Goal: Transaction & Acquisition: Purchase product/service

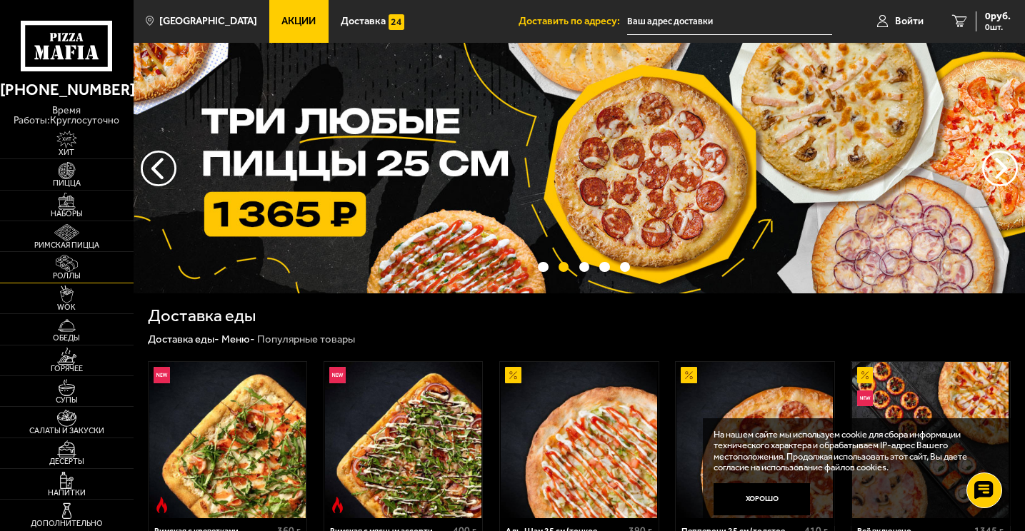
click at [96, 271] on link "Роллы" at bounding box center [67, 267] width 134 height 30
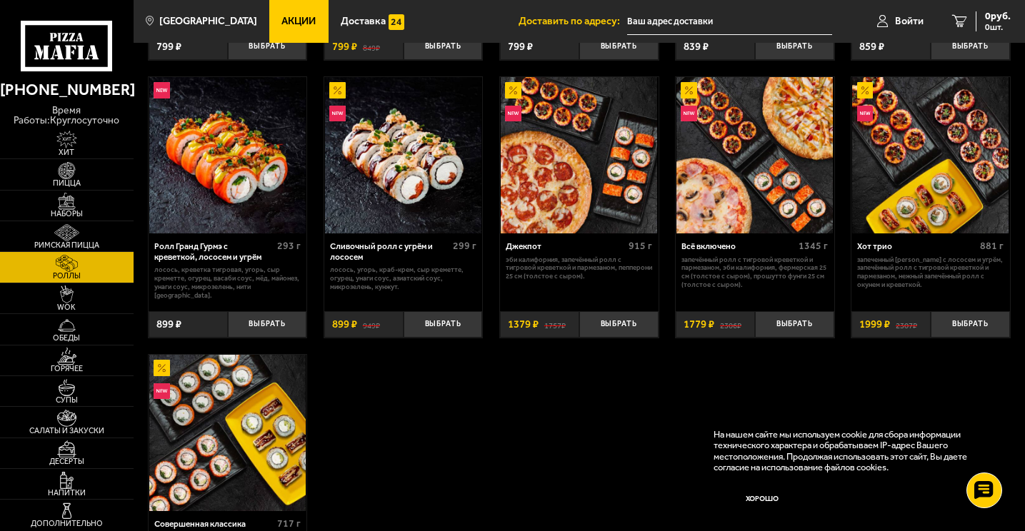
scroll to position [571, 0]
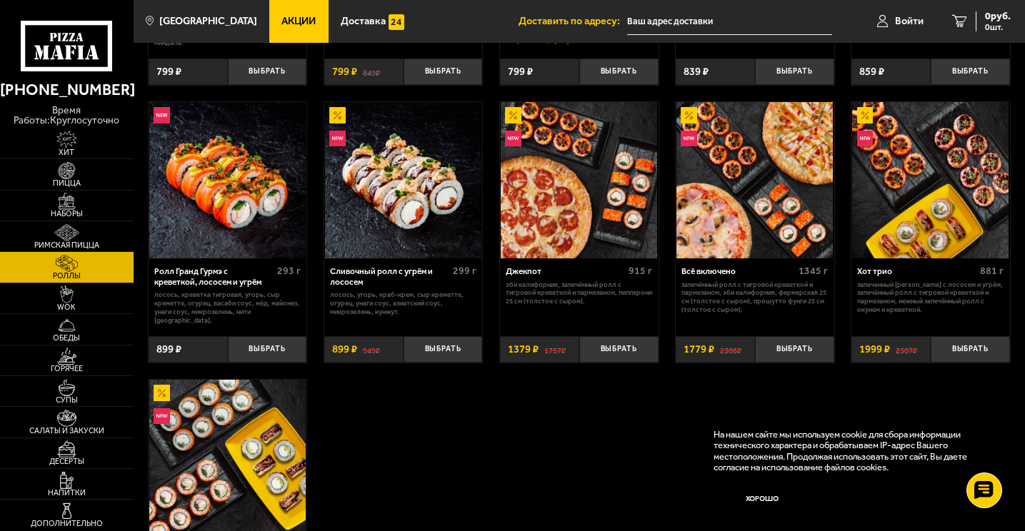
click at [759, 199] on img at bounding box center [754, 180] width 156 height 156
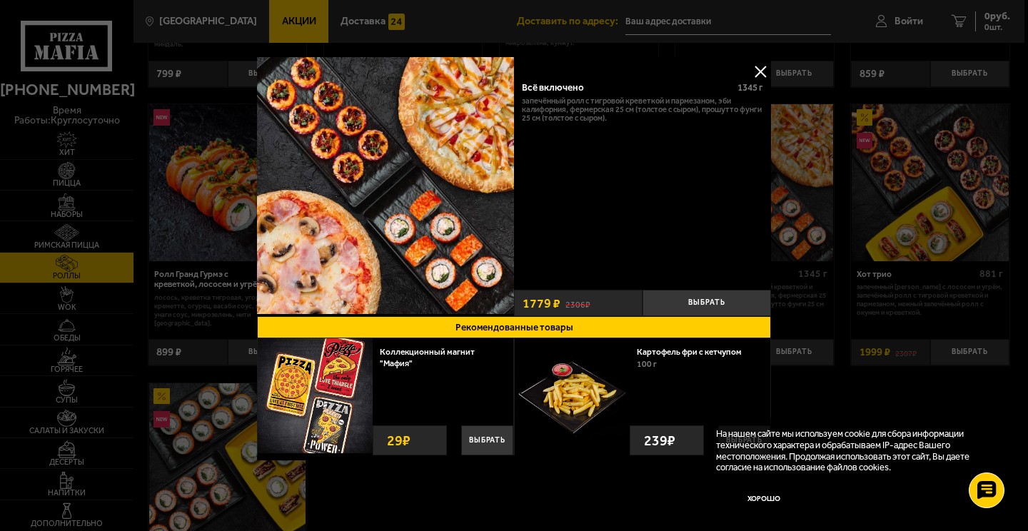
click at [385, 194] on img at bounding box center [385, 185] width 257 height 257
click at [318, 226] on img at bounding box center [385, 185] width 257 height 257
click at [706, 301] on button "Выбрать" at bounding box center [707, 303] width 129 height 26
click at [749, 74] on div "Всё включено 1345 г Запечённый ролл с тигровой креветкой и пармезаном, Эби Кали…" at bounding box center [642, 178] width 257 height 214
click at [765, 66] on button at bounding box center [760, 71] width 21 height 21
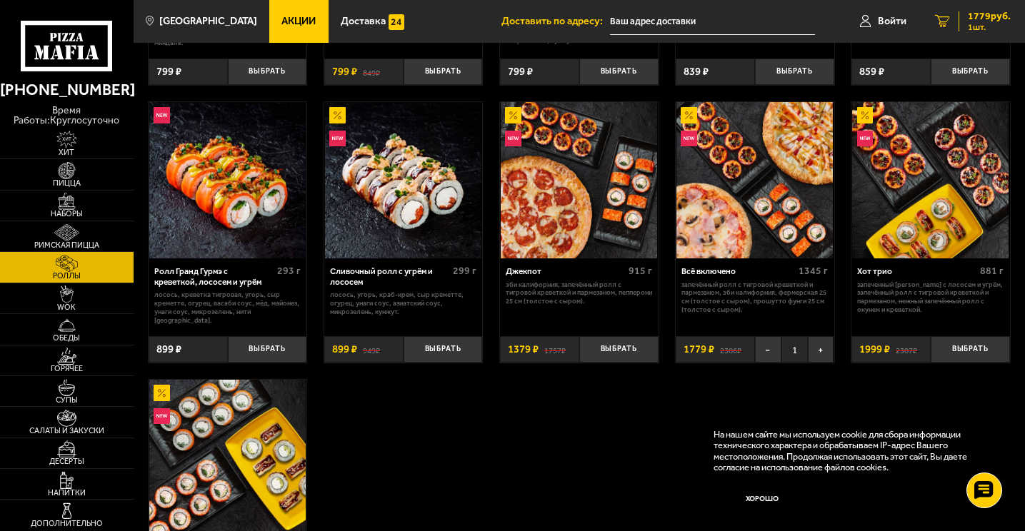
click at [1011, 22] on link "1 1779 руб. 1 шт." at bounding box center [973, 21] width 104 height 43
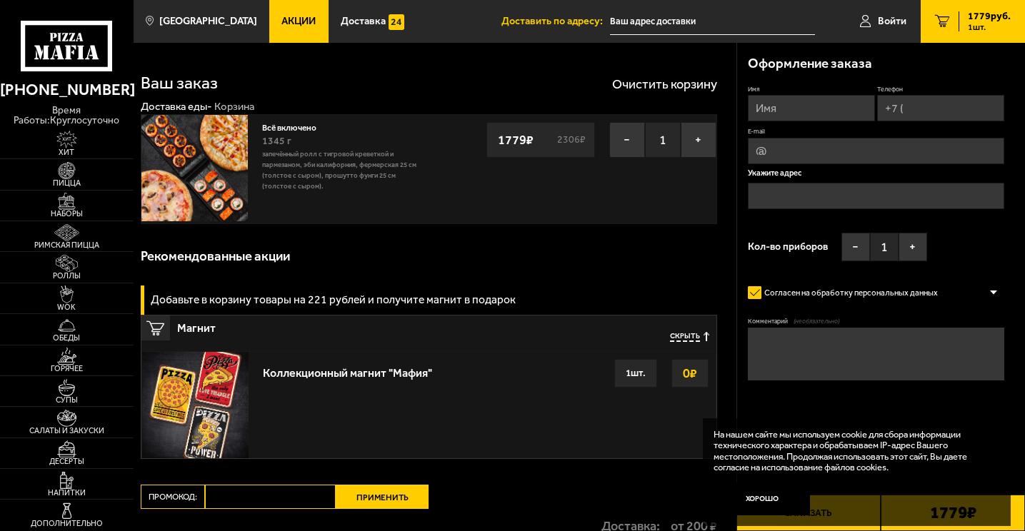
click at [833, 117] on input "Имя" at bounding box center [811, 108] width 127 height 26
